Goal: Information Seeking & Learning: Learn about a topic

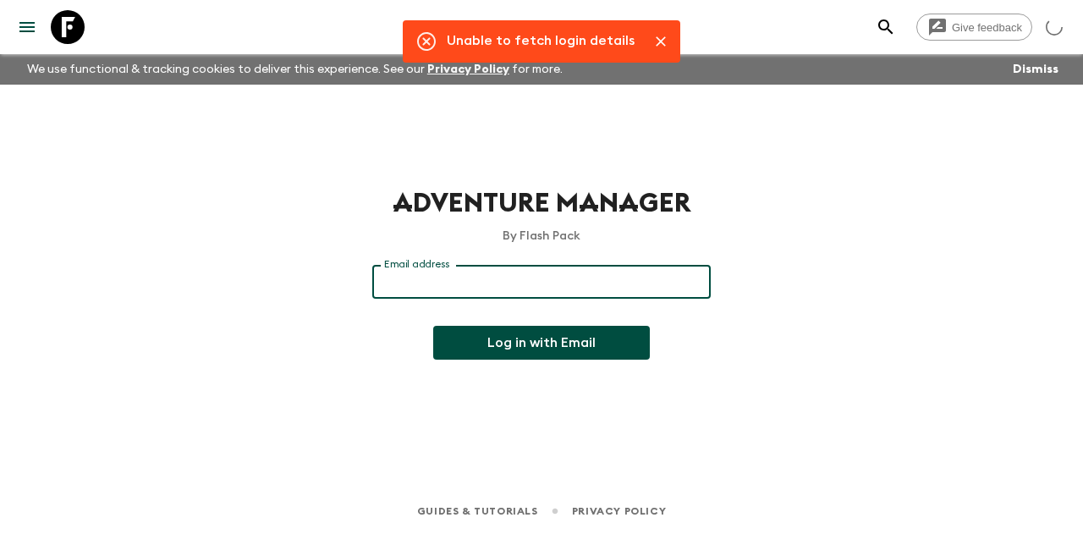
click at [436, 280] on input "Email address" at bounding box center [541, 282] width 339 height 34
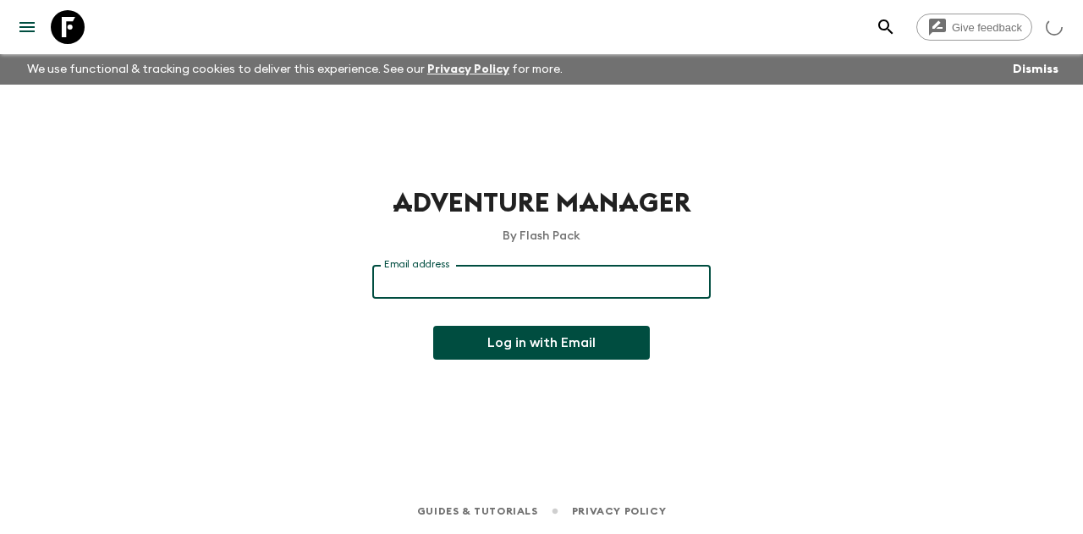
type input "[EMAIL_ADDRESS][DOMAIN_NAME]"
click at [562, 338] on button "Log in with Email" at bounding box center [541, 343] width 217 height 34
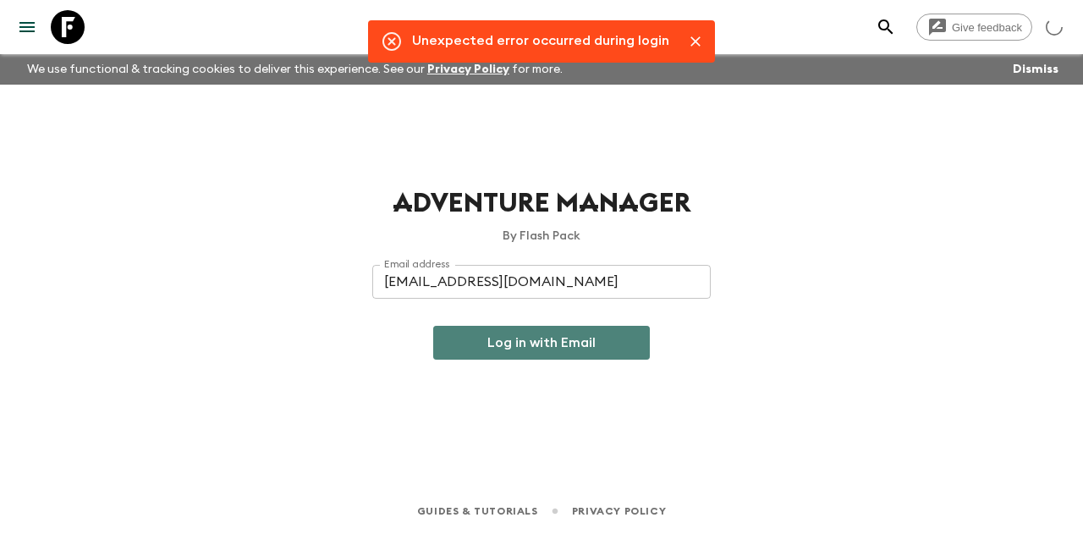
click at [518, 341] on button "Log in with Email" at bounding box center [541, 343] width 217 height 34
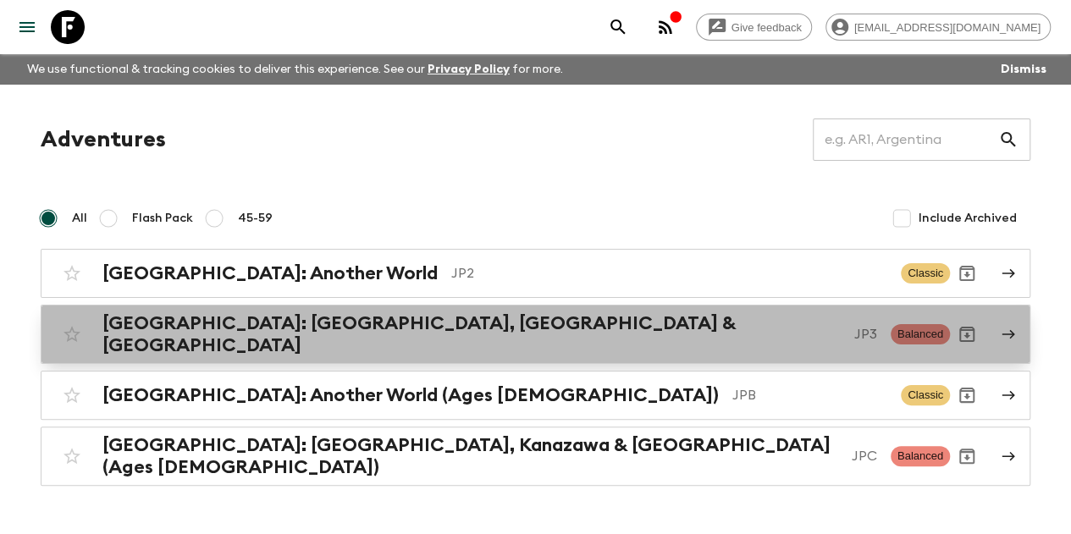
click at [327, 327] on h2 "Japan: Kyoto, Kanazawa & Tokyo" at bounding box center [471, 334] width 738 height 44
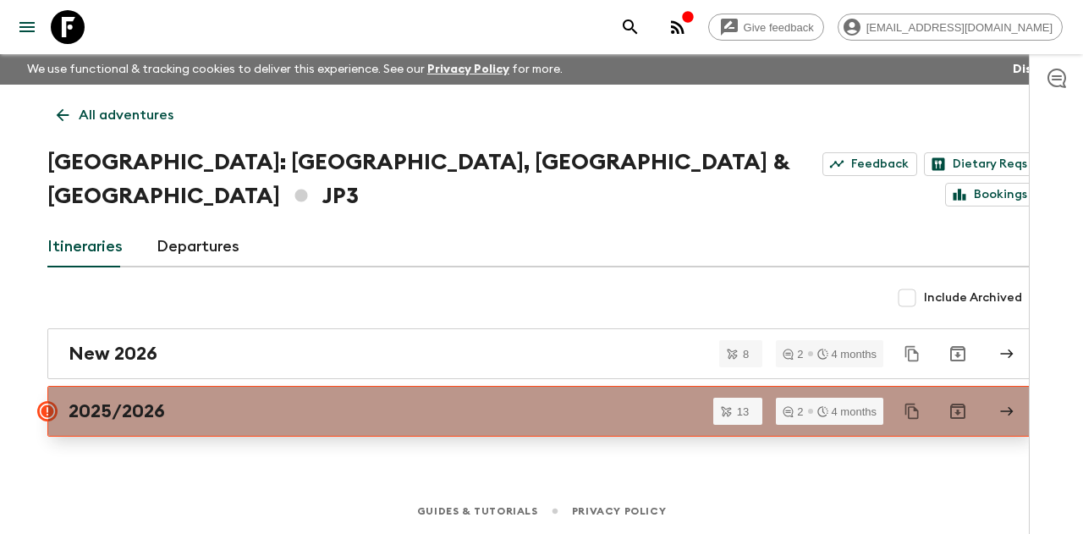
click at [205, 400] on div "2025/2026" at bounding box center [526, 411] width 914 height 22
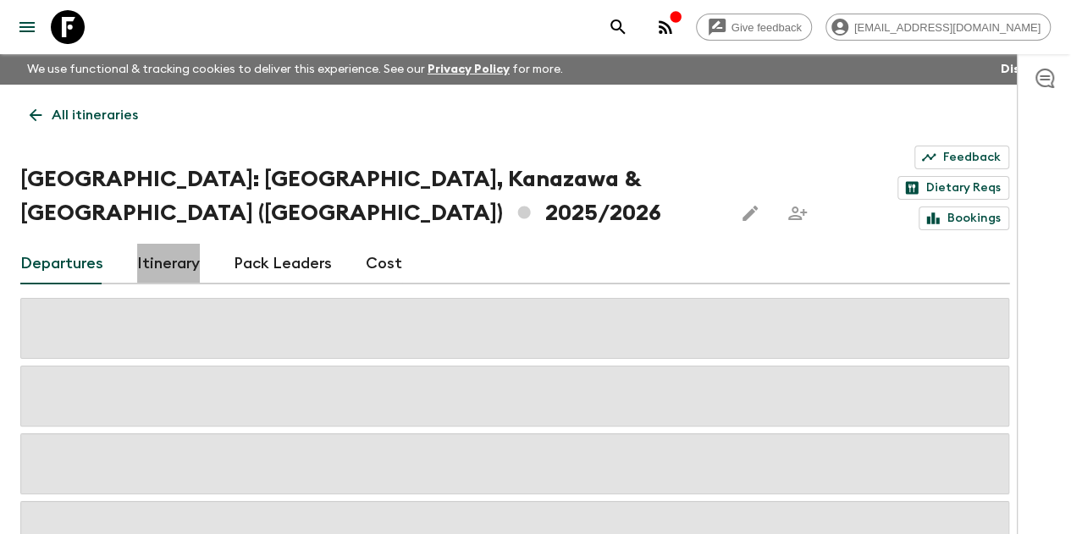
click at [178, 244] on link "Itinerary" at bounding box center [168, 264] width 63 height 41
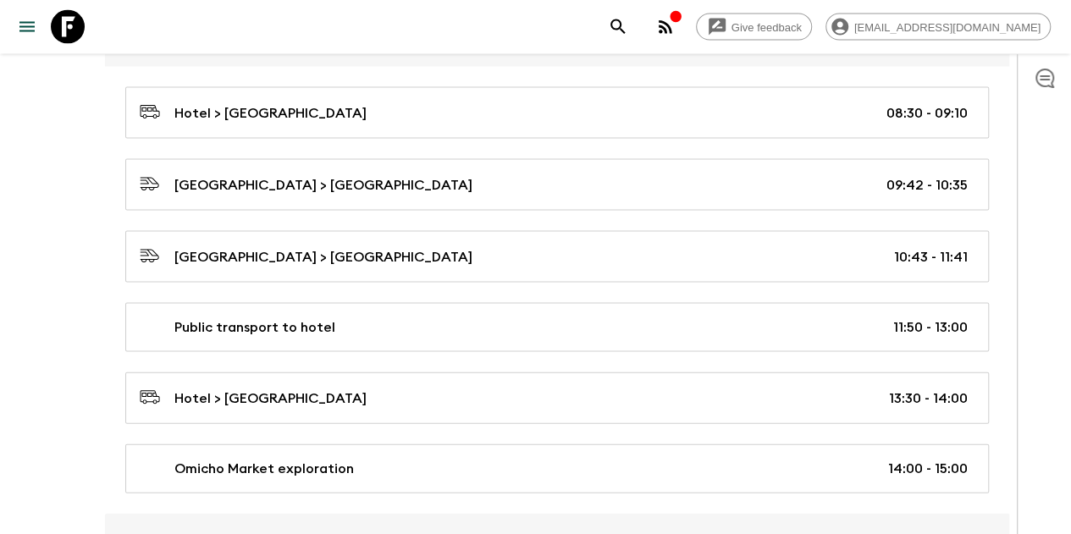
scroll to position [1693, 0]
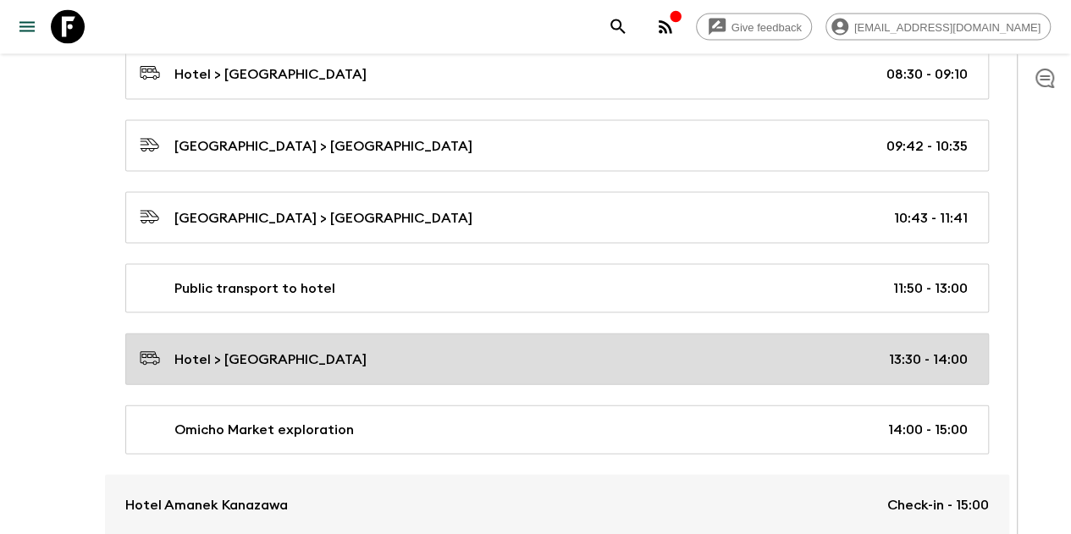
click at [439, 420] on div "Omicho Market exploration 14:00 - 15:00" at bounding box center [554, 430] width 828 height 20
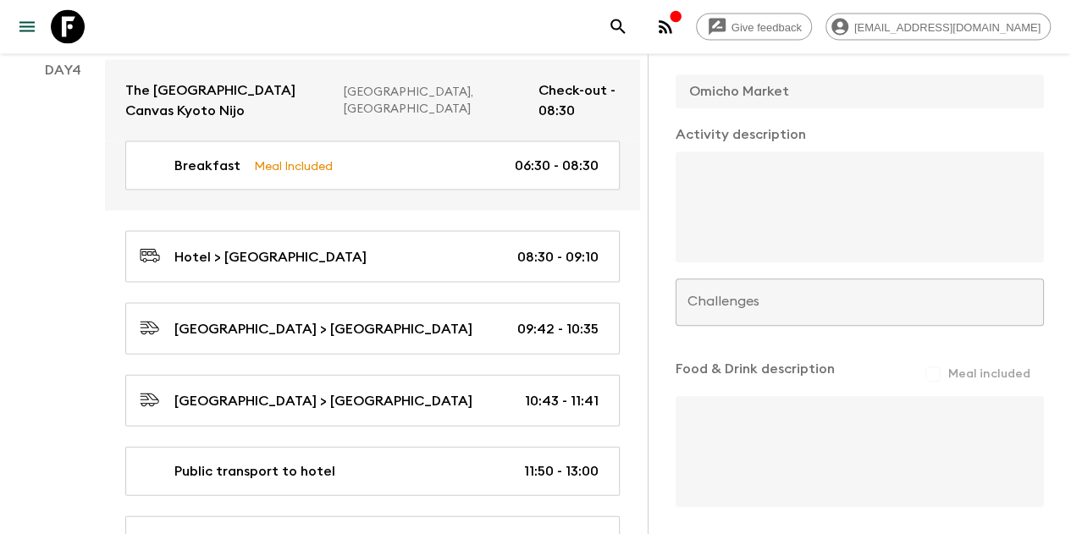
scroll to position [596, 0]
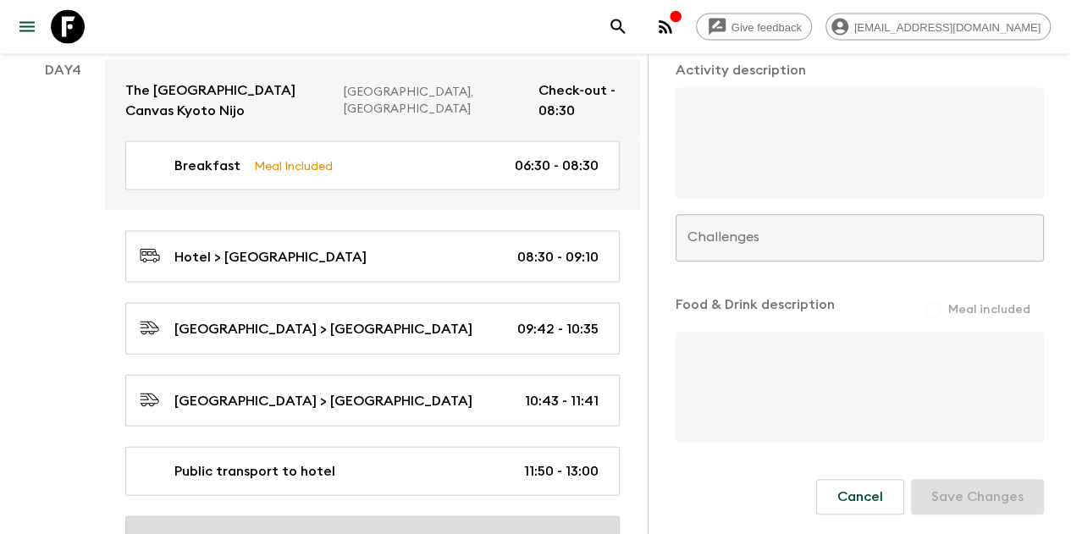
click at [434, 516] on link "Hotel > Omicho Market 13:30 - 14:00" at bounding box center [372, 542] width 494 height 52
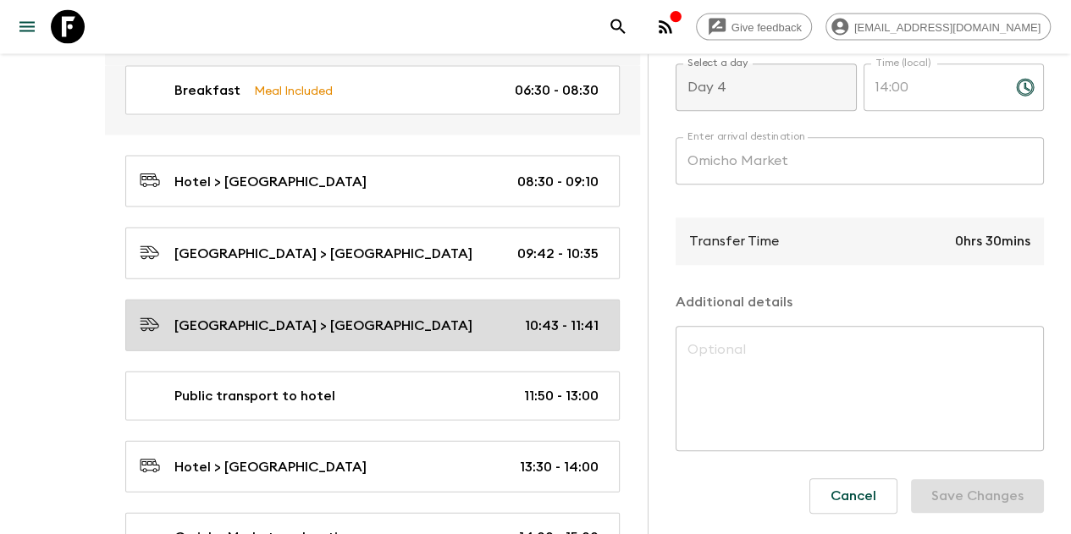
scroll to position [1608, 0]
